Goal: Check status: Check status

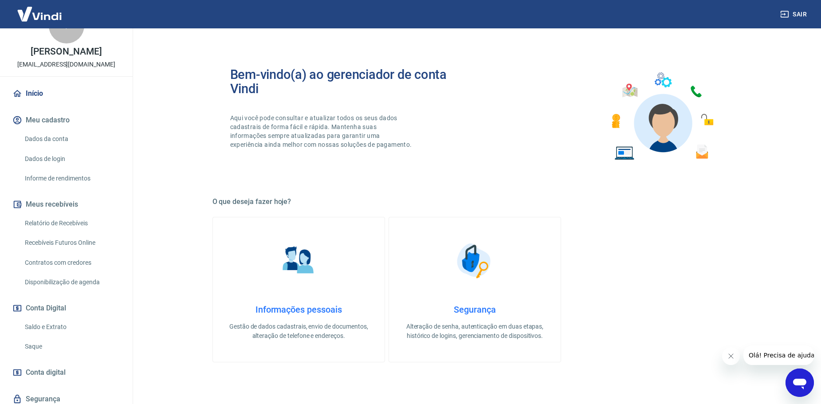
scroll to position [59, 0]
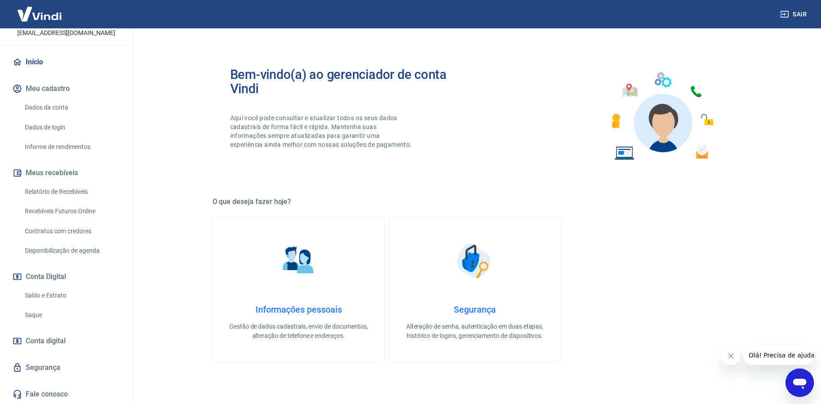
click at [50, 298] on link "Saldo e Extrato" at bounding box center [71, 295] width 101 height 18
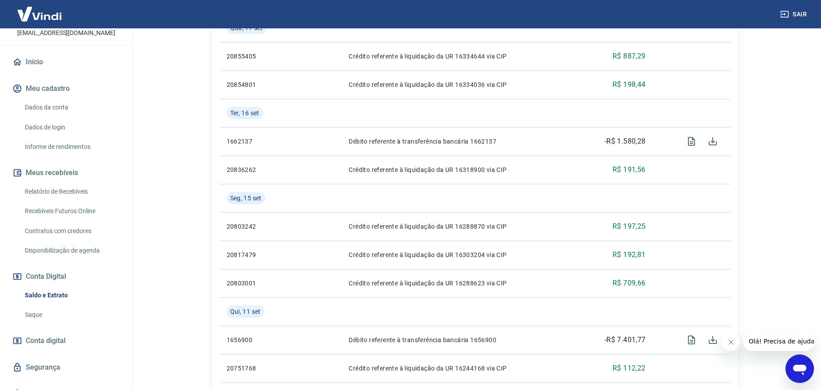
scroll to position [488, 0]
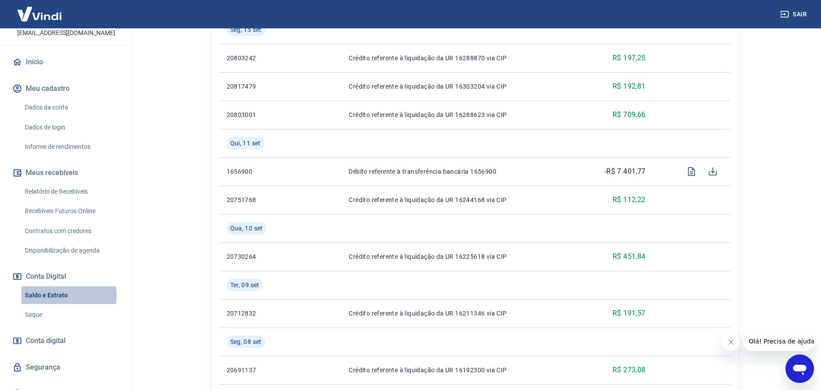
click at [55, 295] on link "Saldo e Extrato" at bounding box center [71, 295] width 101 height 18
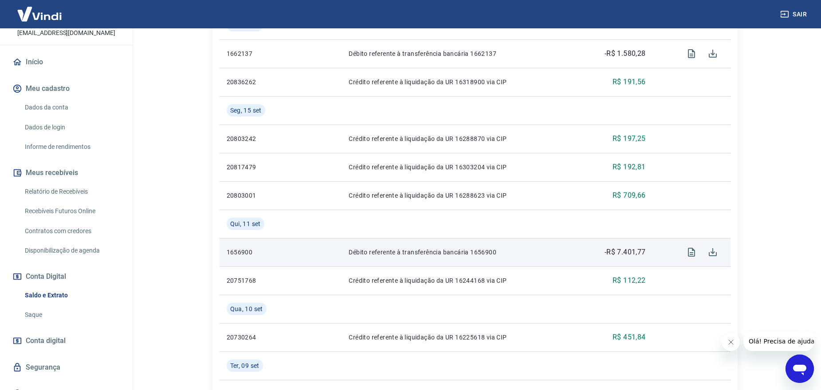
scroll to position [185, 0]
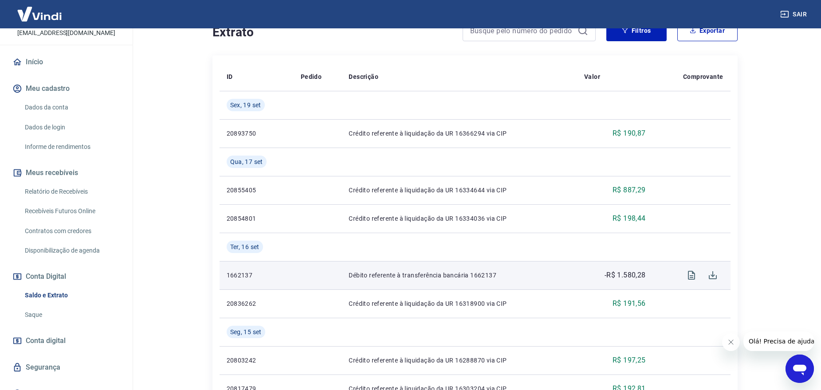
click at [380, 273] on p "Débito referente à transferência bancária 1662137" at bounding box center [459, 275] width 221 height 9
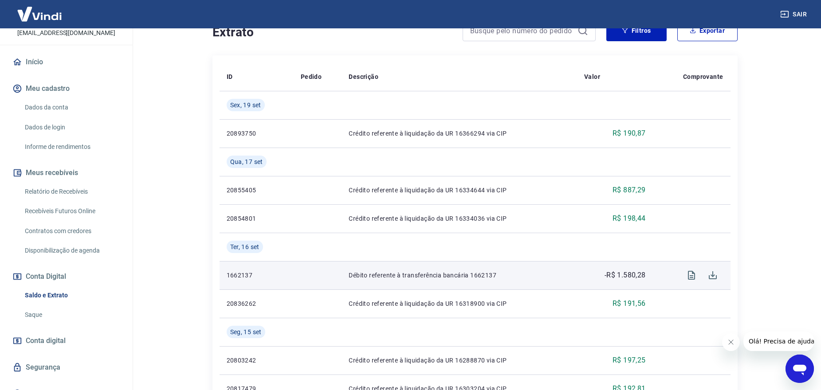
click at [428, 274] on p "Débito referente à transferência bancária 1662137" at bounding box center [459, 275] width 221 height 9
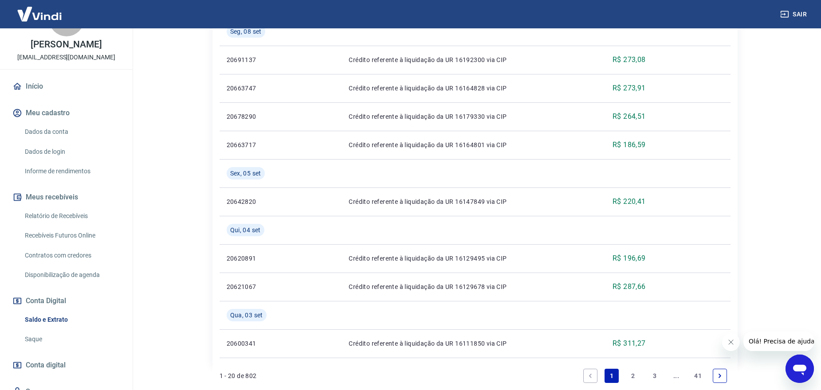
scroll to position [0, 0]
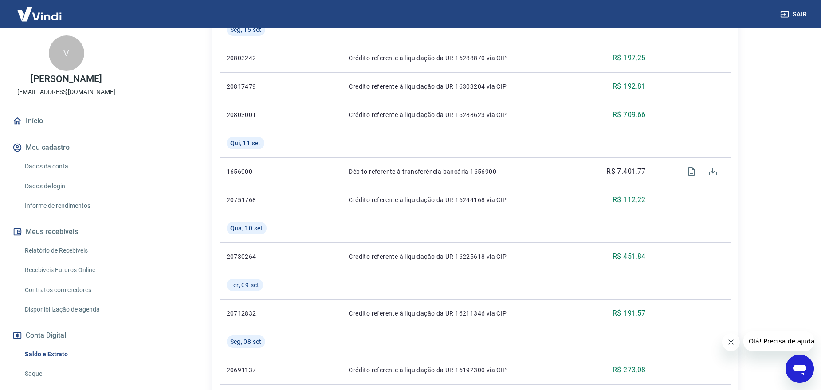
click at [41, 125] on link "Início" at bounding box center [66, 121] width 111 height 20
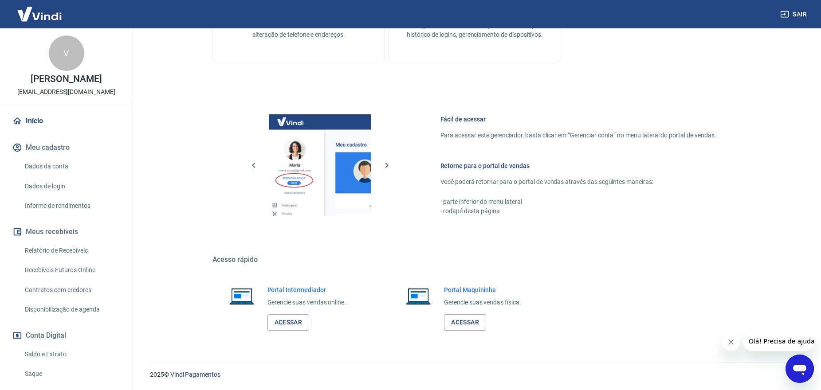
scroll to position [301, 0]
click at [309, 315] on link "Acessar" at bounding box center [288, 322] width 42 height 16
